Goal: Task Accomplishment & Management: Manage account settings

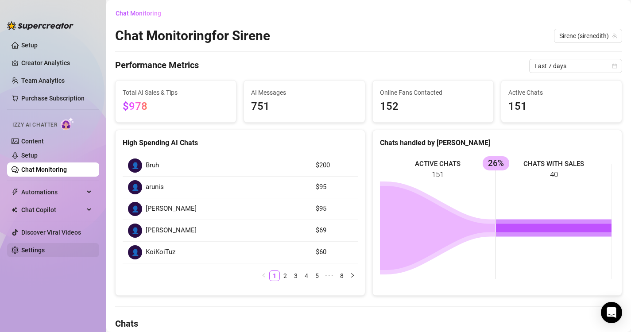
click at [22, 250] on link "Settings" at bounding box center [32, 250] width 23 height 7
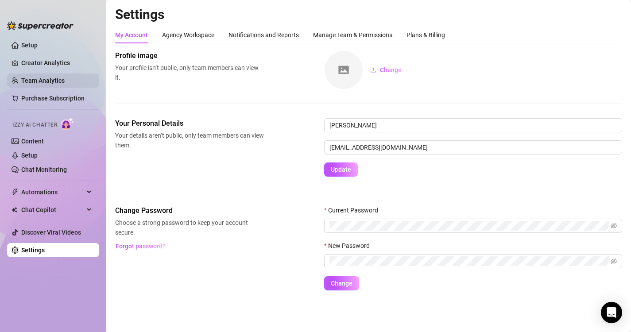
drag, startPoint x: 27, startPoint y: 251, endPoint x: 7, endPoint y: 76, distance: 176.1
click at [33, 159] on link "Setup" at bounding box center [29, 155] width 16 height 7
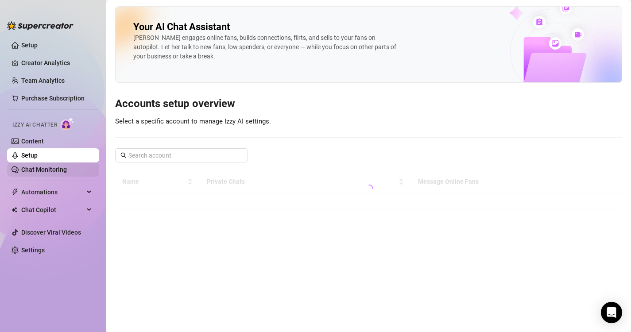
click at [51, 169] on link "Chat Monitoring" at bounding box center [44, 169] width 46 height 7
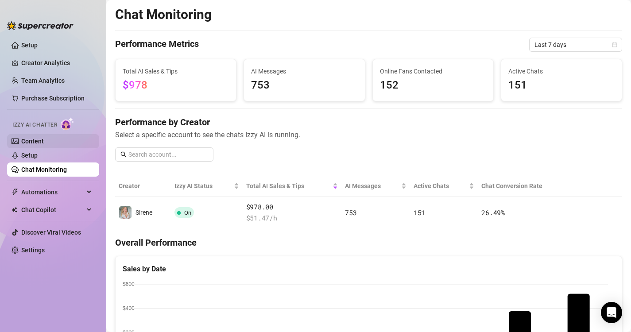
click at [38, 143] on link "Content" at bounding box center [32, 141] width 23 height 7
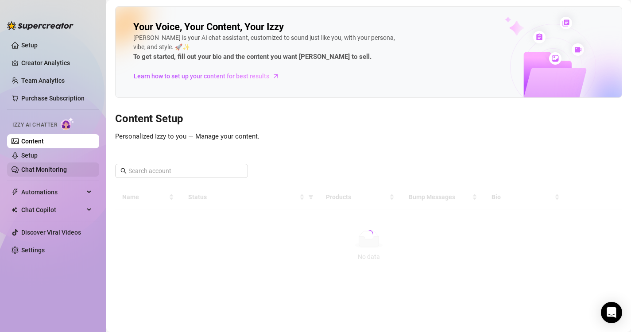
click at [43, 166] on link "Chat Monitoring" at bounding box center [44, 169] width 46 height 7
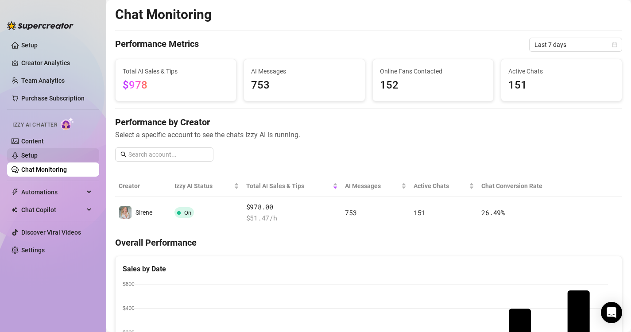
click at [38, 158] on link "Setup" at bounding box center [29, 155] width 16 height 7
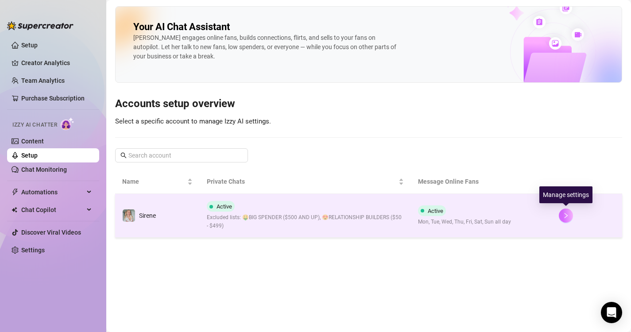
click at [563, 215] on icon "right" at bounding box center [566, 216] width 6 height 6
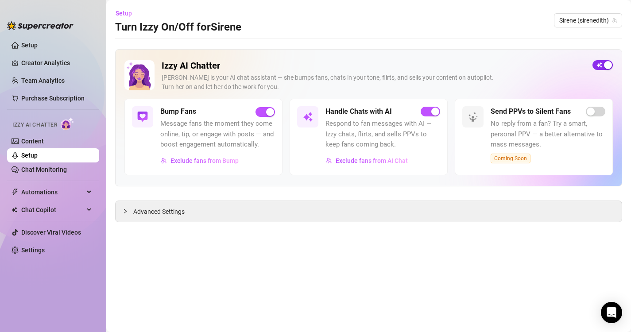
click at [597, 63] on span "button" at bounding box center [602, 65] width 20 height 10
click at [27, 250] on link "Settings" at bounding box center [32, 250] width 23 height 7
